Goal: Information Seeking & Learning: Find specific fact

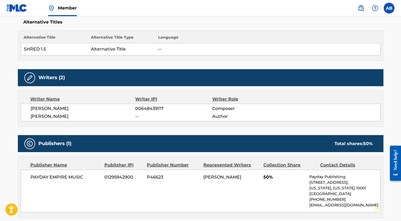
click at [275, 22] on h5 "Alternative Titles" at bounding box center [200, 21] width 355 height 5
click at [38, 115] on span "[PERSON_NAME]" at bounding box center [83, 116] width 105 height 6
copy span "DELANTE"
click at [273, 132] on div "Work Detail Member Work Identifier -- MLC Song Code SD4MQC ISWC -- Duration --:…" at bounding box center [201, 194] width 366 height 487
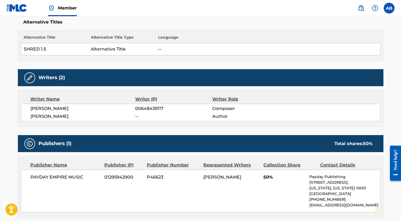
click at [187, 129] on div "Work Detail Member Work Identifier -- MLC Song Code SD4MQC ISWC -- Duration --:…" at bounding box center [201, 194] width 366 height 487
click at [128, 131] on div "Work Detail Member Work Identifier -- MLC Song Code SD4MQC ISWC -- Duration --:…" at bounding box center [201, 194] width 366 height 487
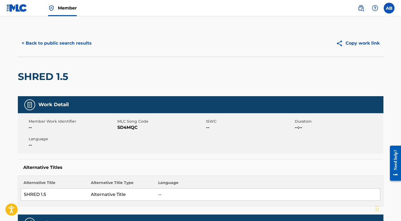
click at [148, 92] on div "SHRED 1.5" at bounding box center [201, 76] width 366 height 39
click at [260, 72] on div "SHRED 1.5" at bounding box center [201, 76] width 366 height 39
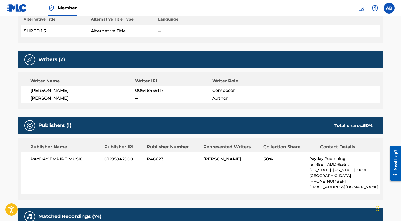
click at [39, 100] on span "[PERSON_NAME]" at bounding box center [83, 98] width 105 height 6
click at [44, 98] on span "[PERSON_NAME]" at bounding box center [83, 98] width 105 height 6
click at [69, 113] on div "Work Detail Member Work Identifier -- MLC Song Code SD4MQC ISWC -- Duration --:…" at bounding box center [201, 176] width 366 height 487
click at [40, 98] on span "[PERSON_NAME]" at bounding box center [83, 98] width 105 height 6
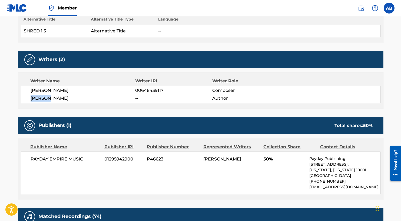
click at [40, 98] on span "[PERSON_NAME]" at bounding box center [83, 98] width 105 height 6
click at [67, 98] on span "[PERSON_NAME]" at bounding box center [83, 98] width 105 height 6
copy span "[PERSON_NAME]"
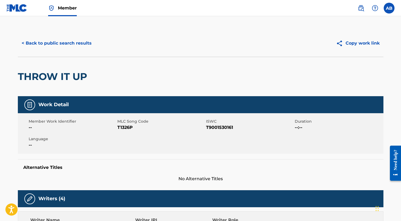
drag, startPoint x: 139, startPoint y: 70, endPoint x: 86, endPoint y: 59, distance: 54.4
click at [137, 69] on div "THROW IT UP" at bounding box center [201, 76] width 366 height 39
